Goal: Task Accomplishment & Management: Complete application form

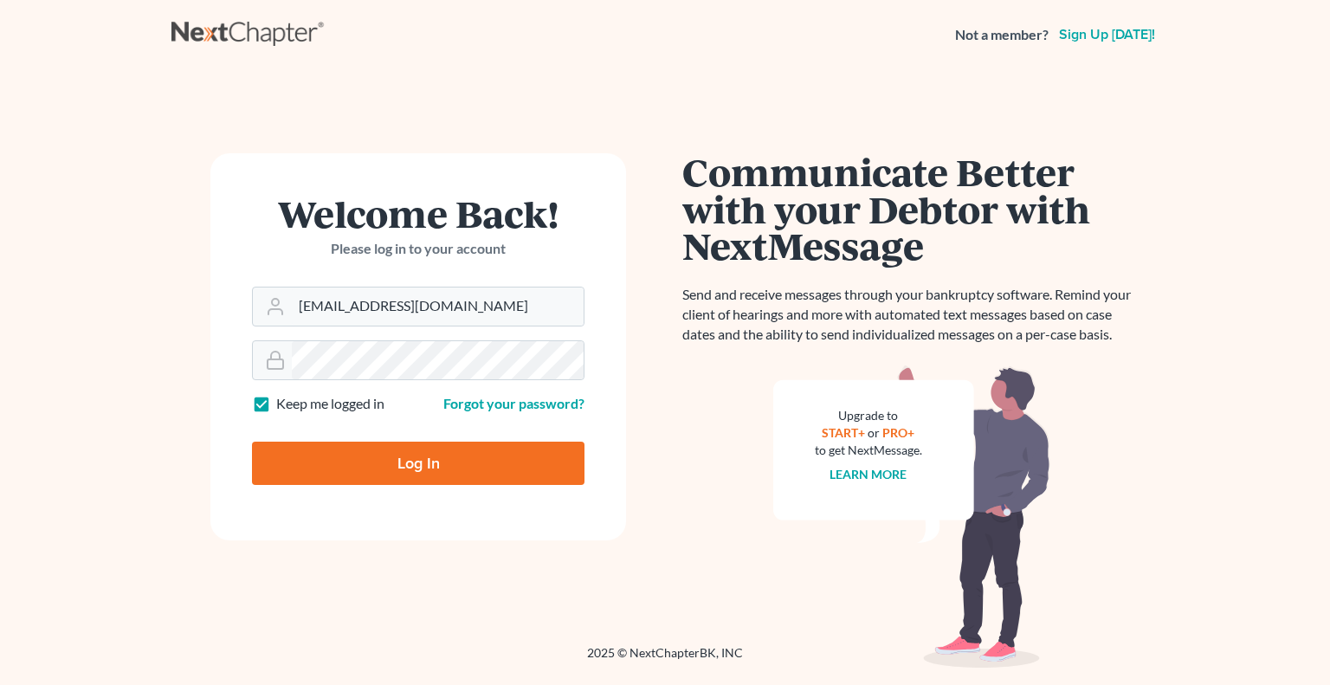
click at [437, 474] on input "Log In" at bounding box center [418, 463] width 333 height 43
type input "Thinking..."
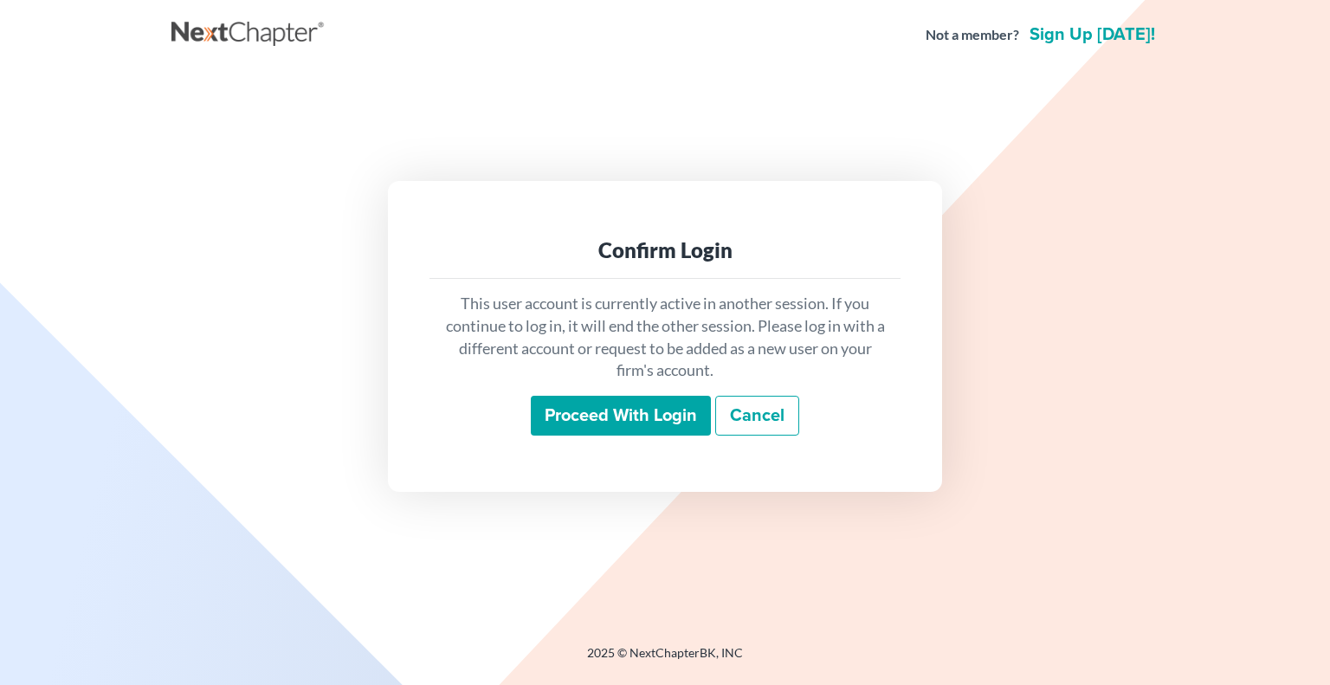
click at [641, 424] on input "Proceed with login" at bounding box center [621, 416] width 180 height 40
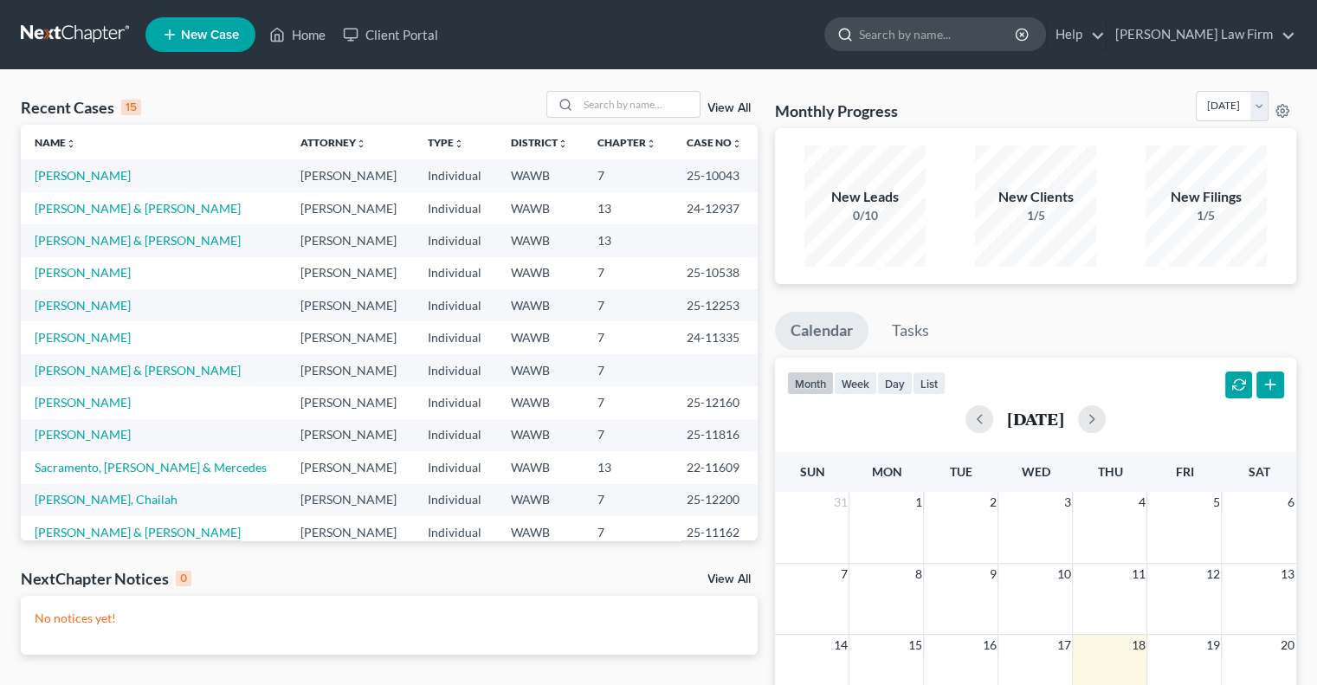
click at [979, 47] on input "search" at bounding box center [938, 34] width 158 height 32
type input "kasi"
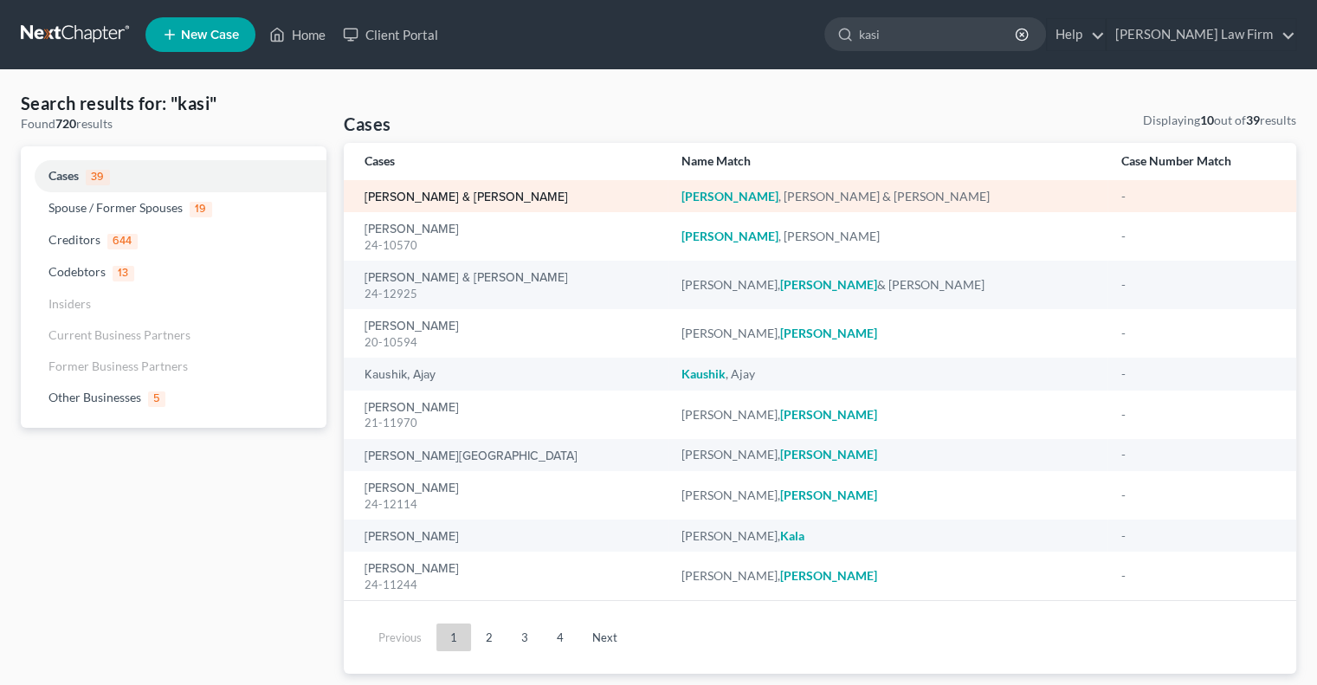
click at [469, 204] on link "[PERSON_NAME] & [PERSON_NAME]" at bounding box center [467, 197] width 204 height 12
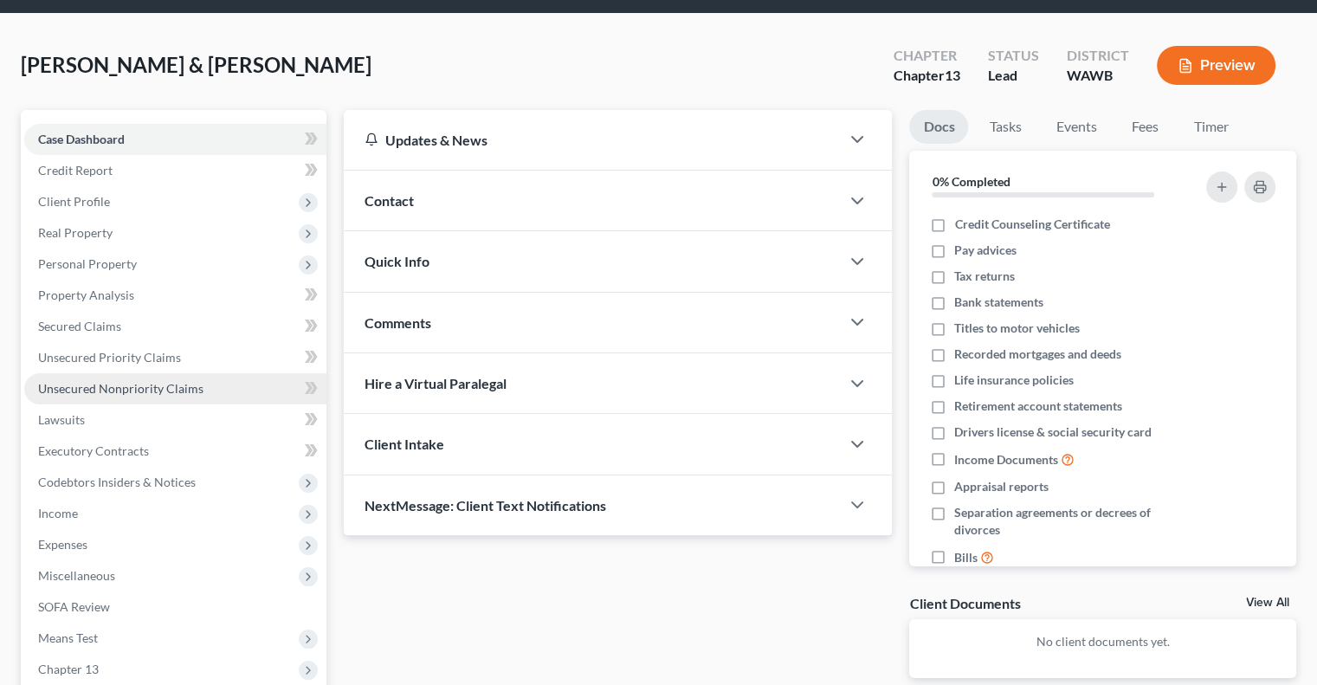
scroll to position [87, 0]
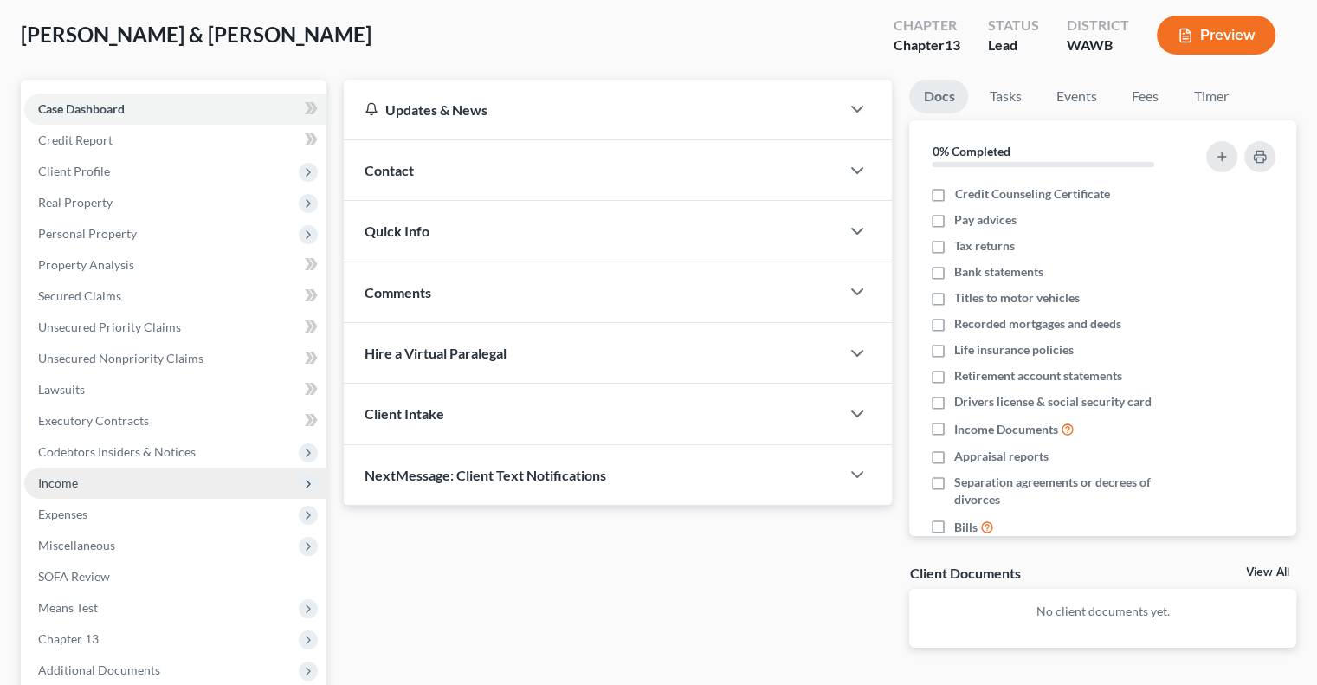
click at [122, 484] on span "Income" at bounding box center [175, 483] width 302 height 31
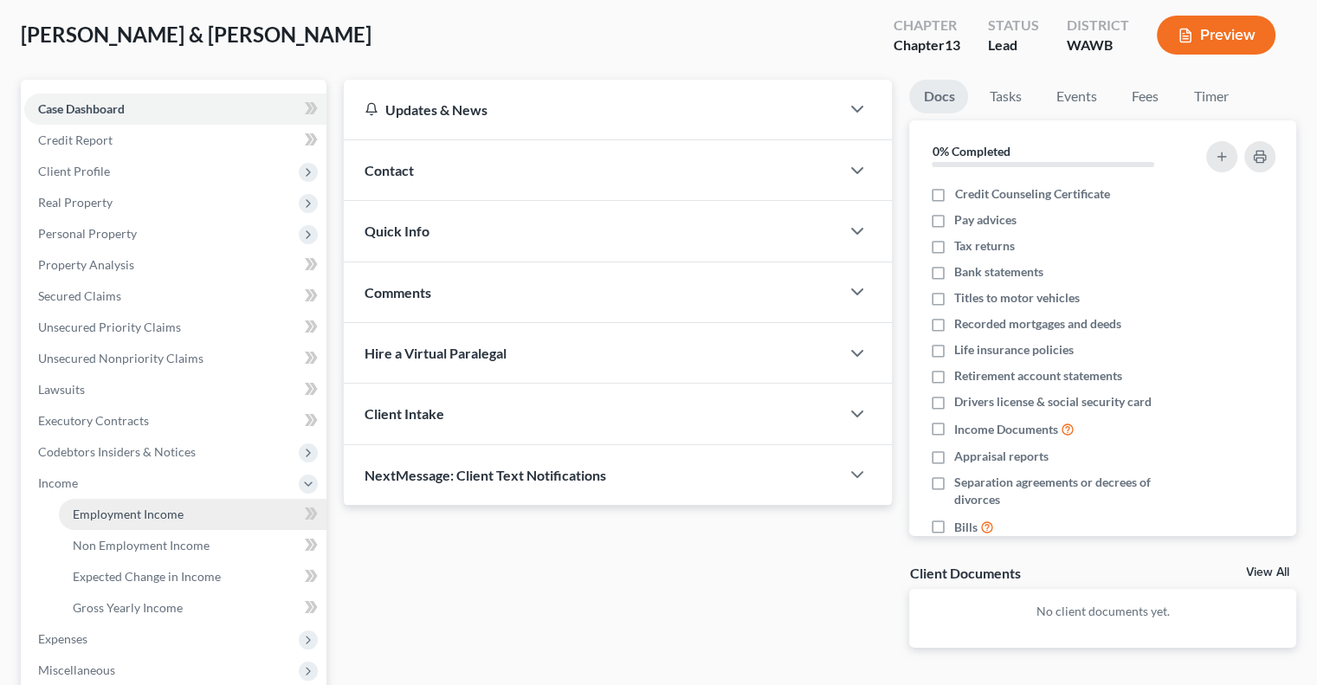
click at [163, 512] on span "Employment Income" at bounding box center [128, 514] width 111 height 15
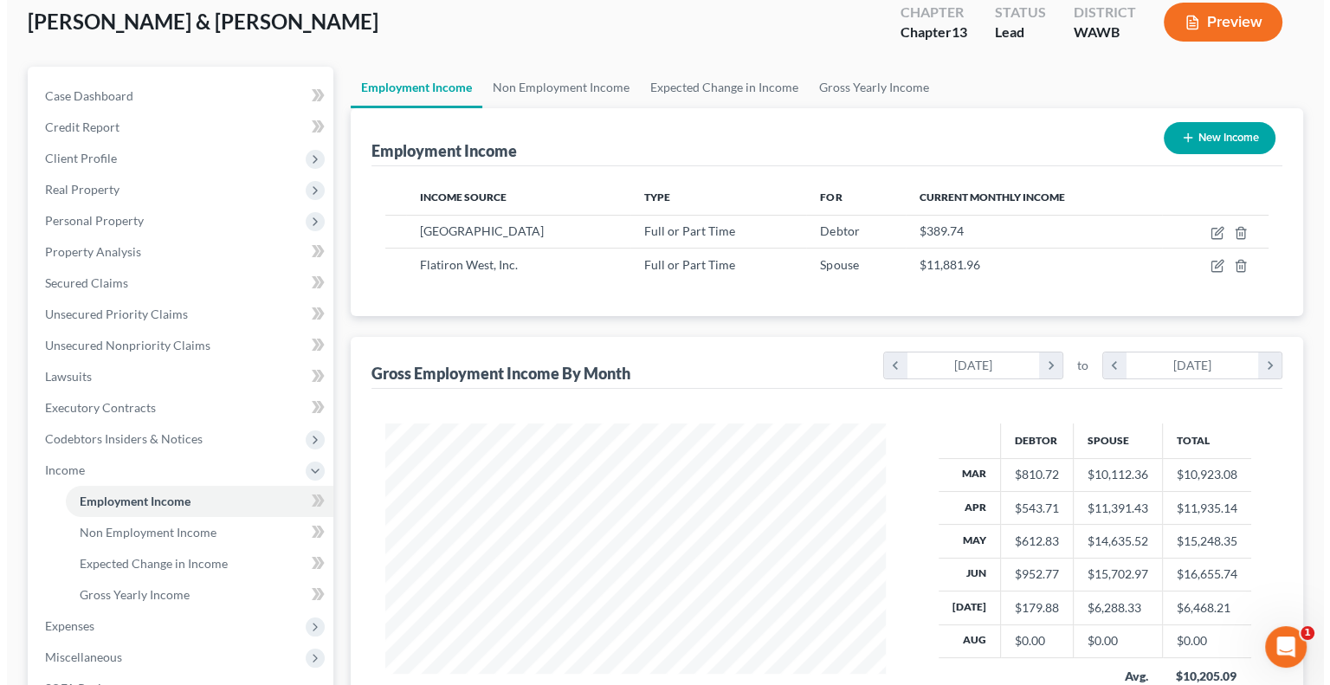
scroll to position [87, 0]
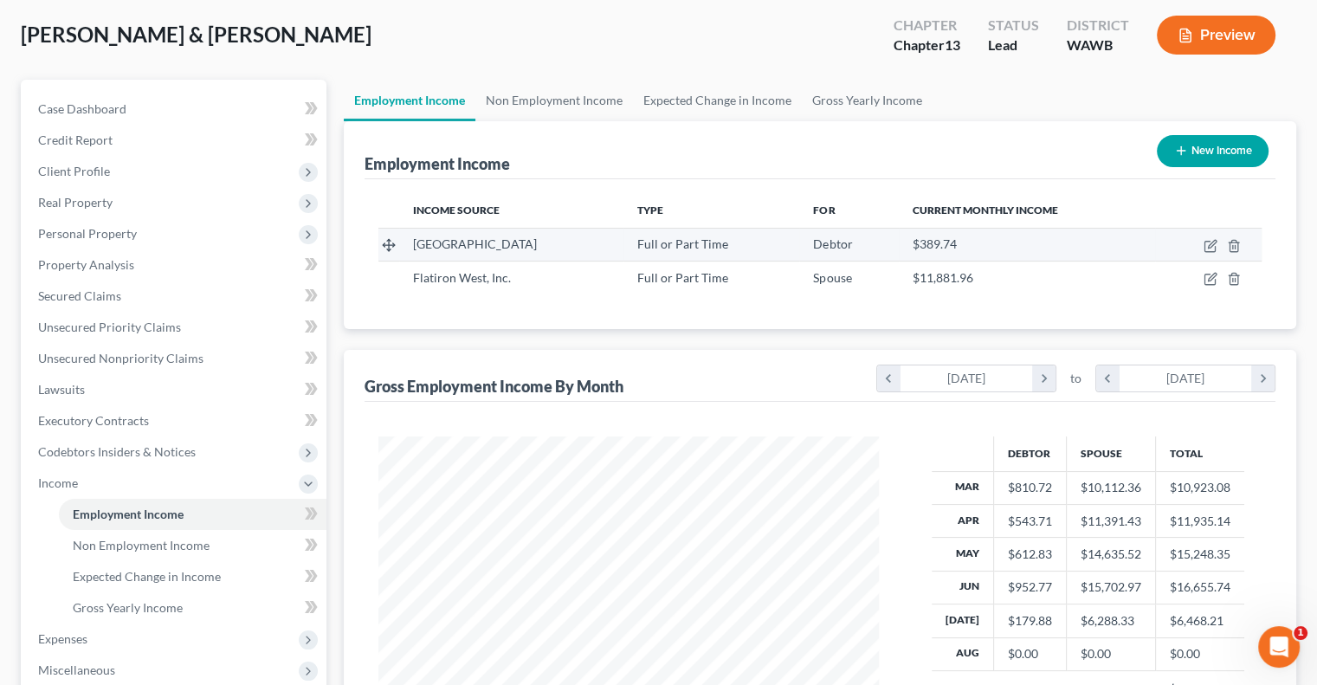
click at [456, 246] on span "Providence Regional Medical Center" at bounding box center [475, 243] width 124 height 15
click at [456, 238] on span "Providence Regional Medical Center" at bounding box center [475, 243] width 124 height 15
click at [1212, 243] on icon "button" at bounding box center [1212, 244] width 8 height 8
select select "0"
select select "50"
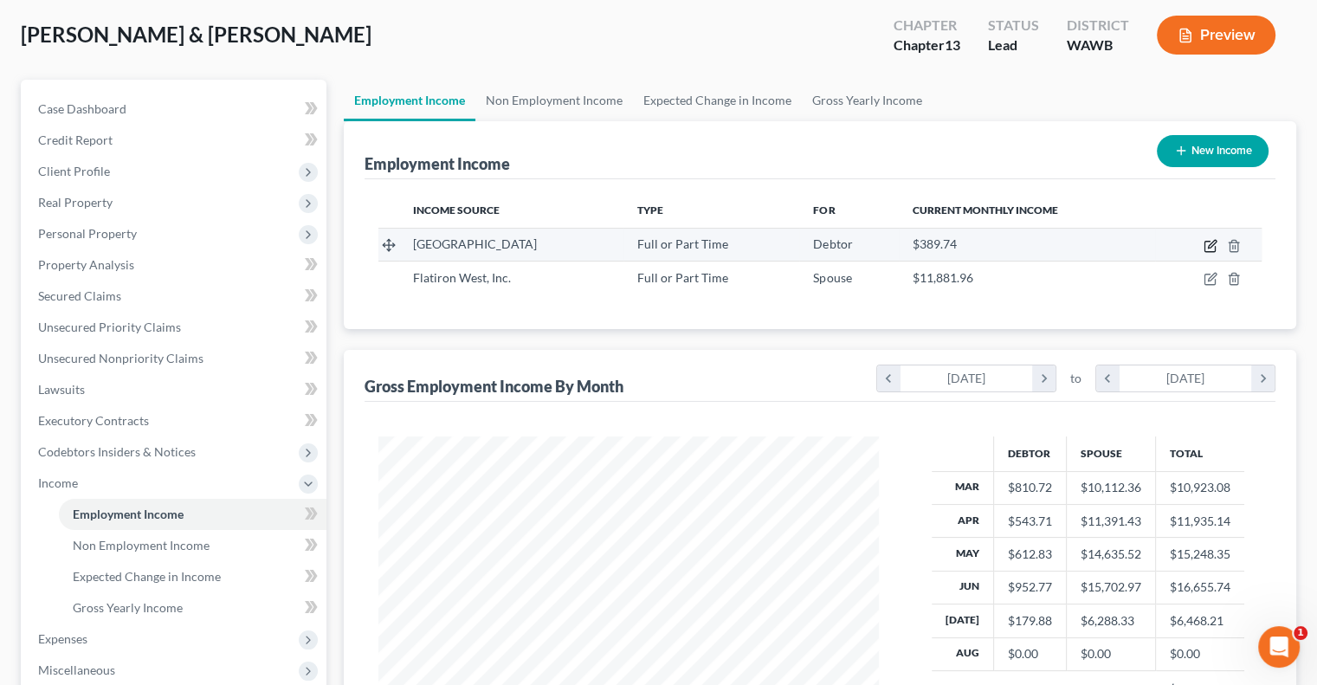
select select "2"
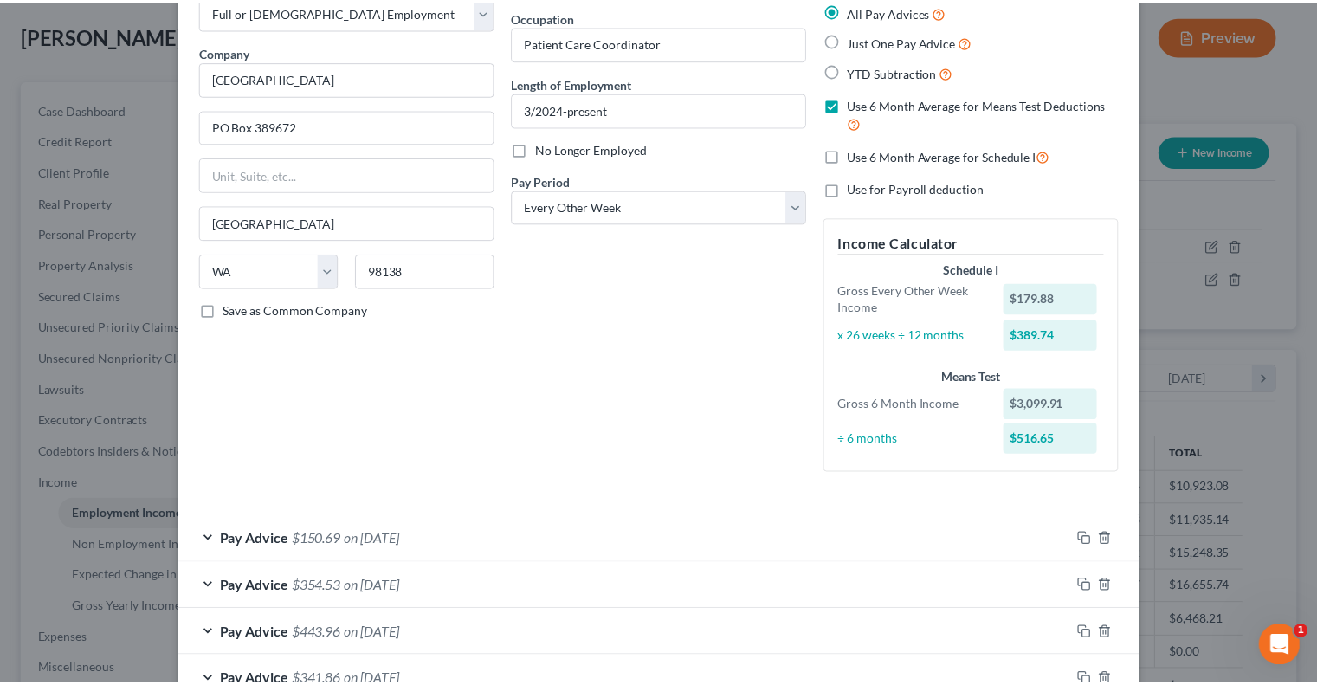
scroll to position [0, 0]
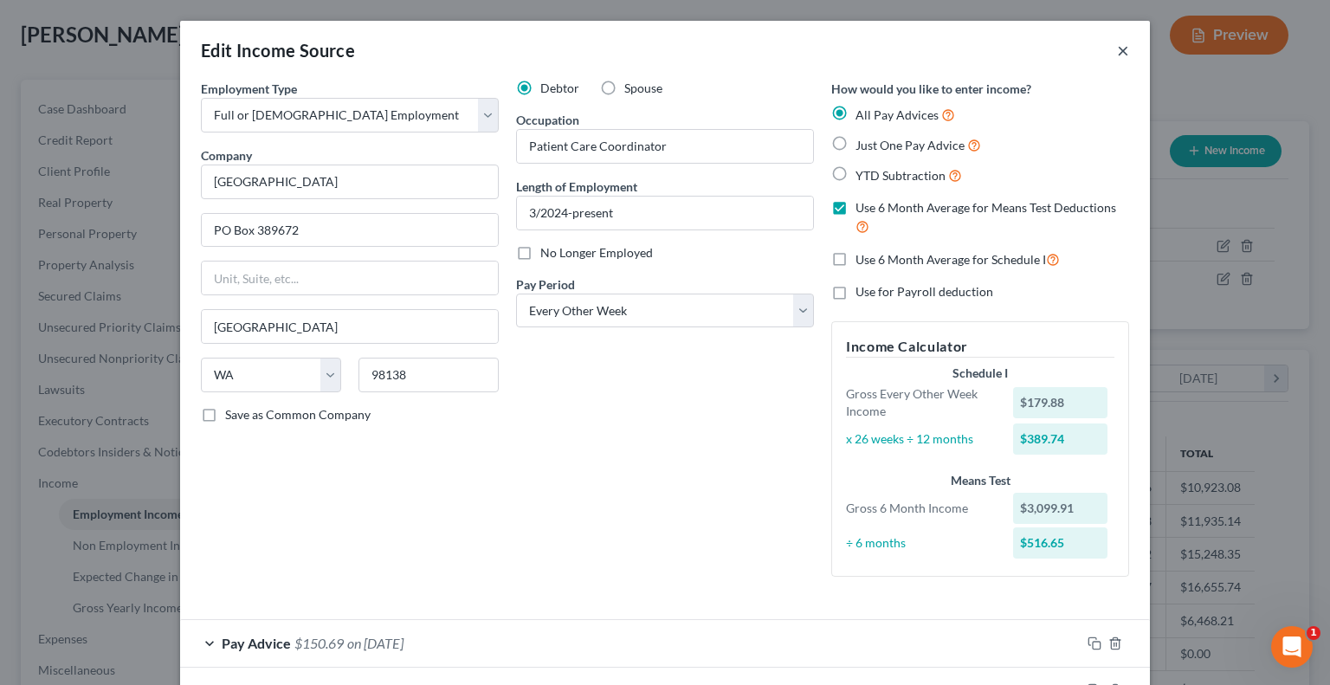
click at [1119, 47] on button "×" at bounding box center [1123, 50] width 12 height 21
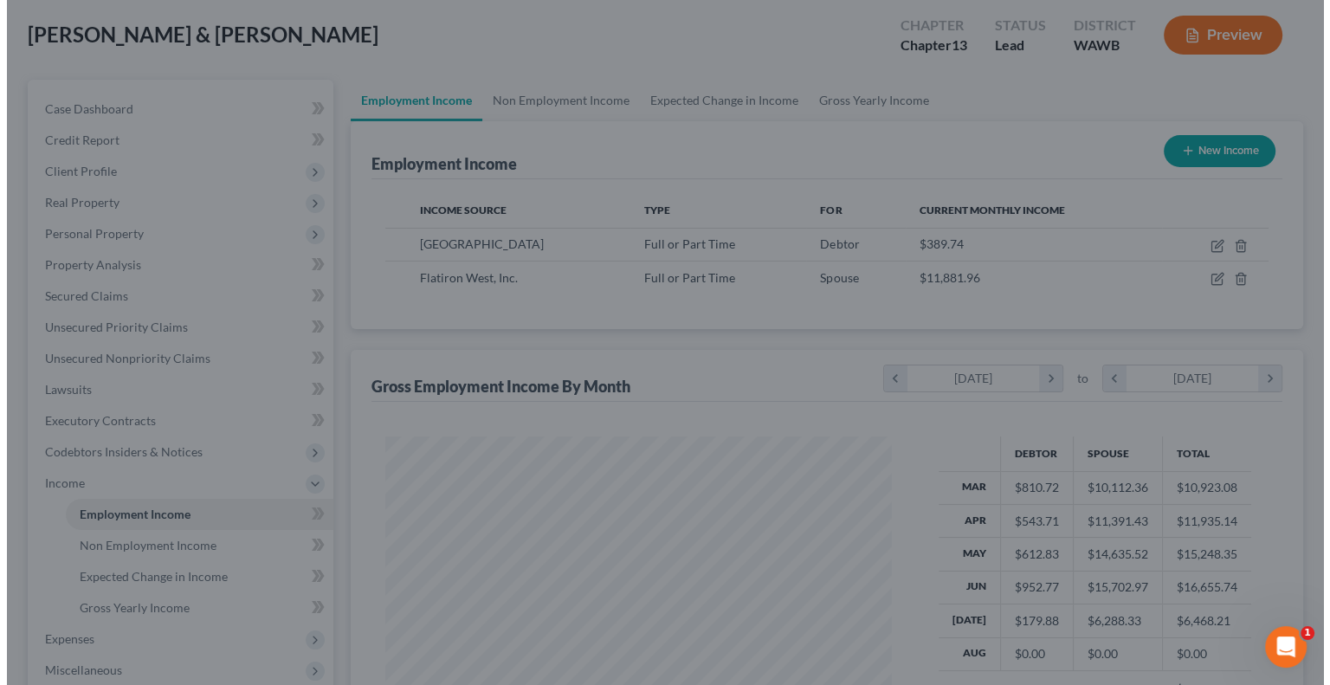
scroll to position [865745, 865518]
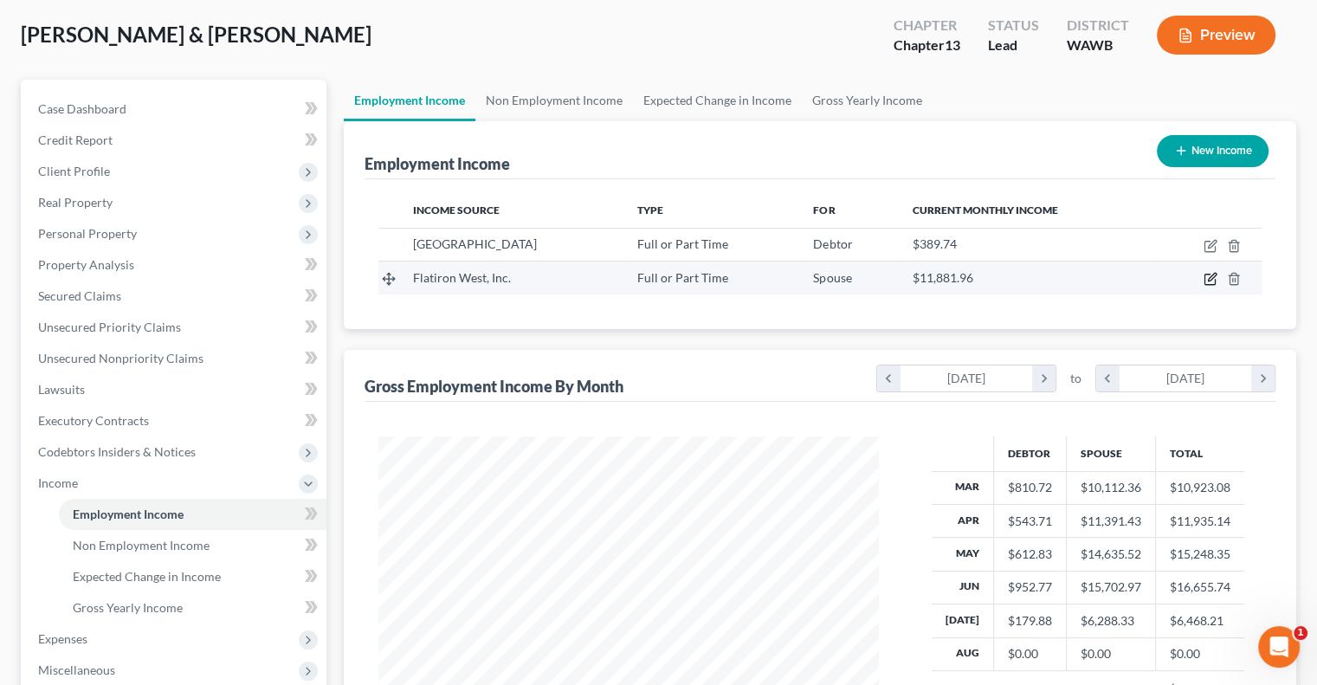
click at [1210, 283] on icon "button" at bounding box center [1210, 280] width 10 height 10
select select "0"
select select "50"
select select "3"
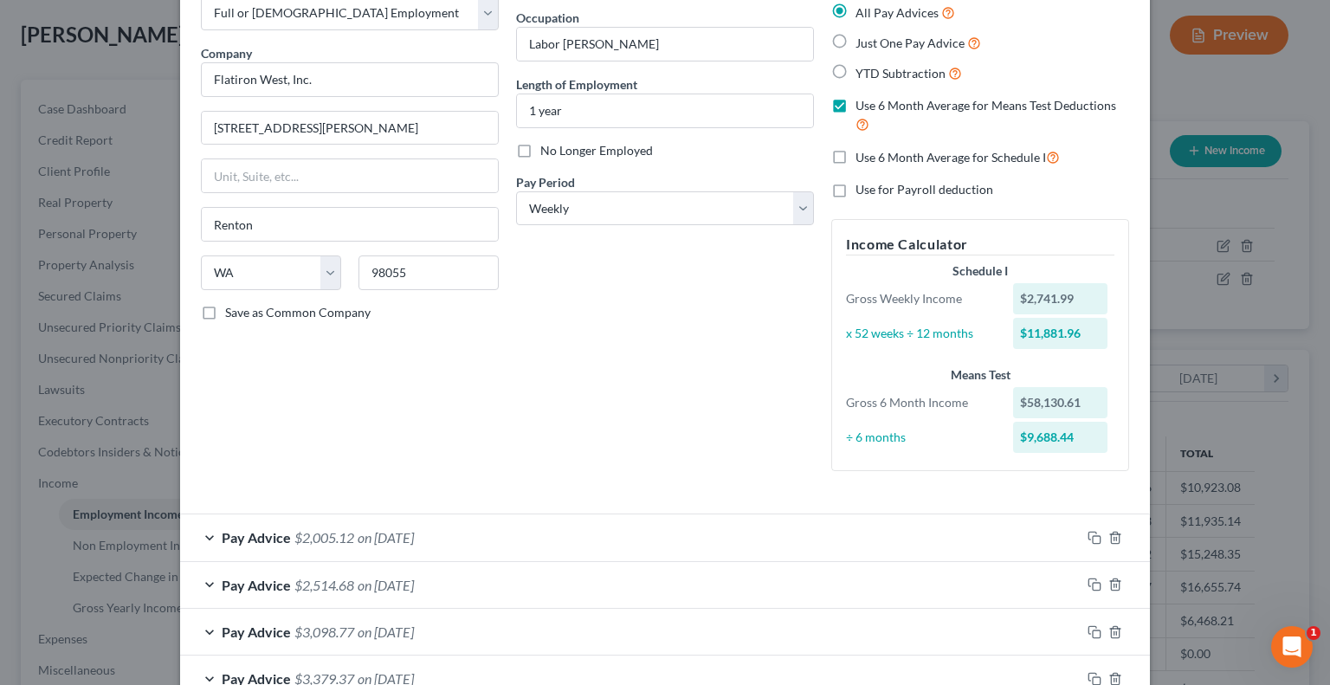
scroll to position [433, 0]
